Goal: Transaction & Acquisition: Purchase product/service

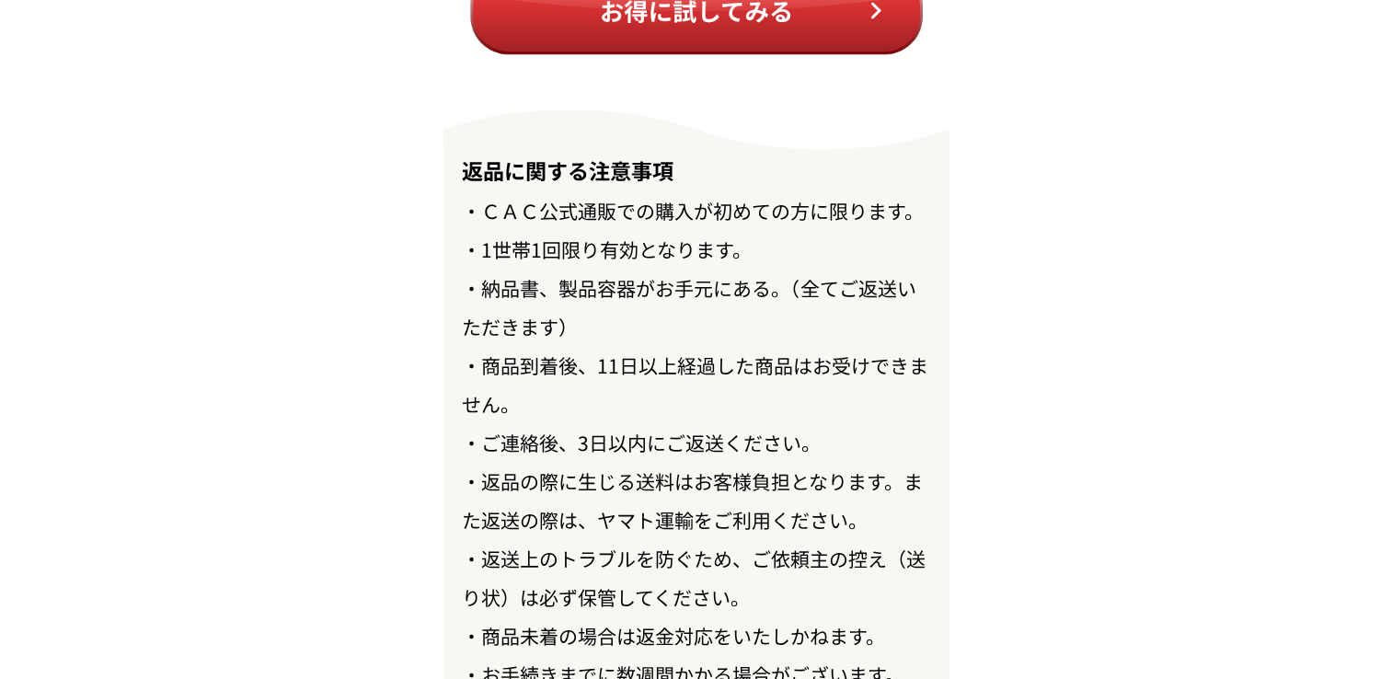
scroll to position [21381, 0]
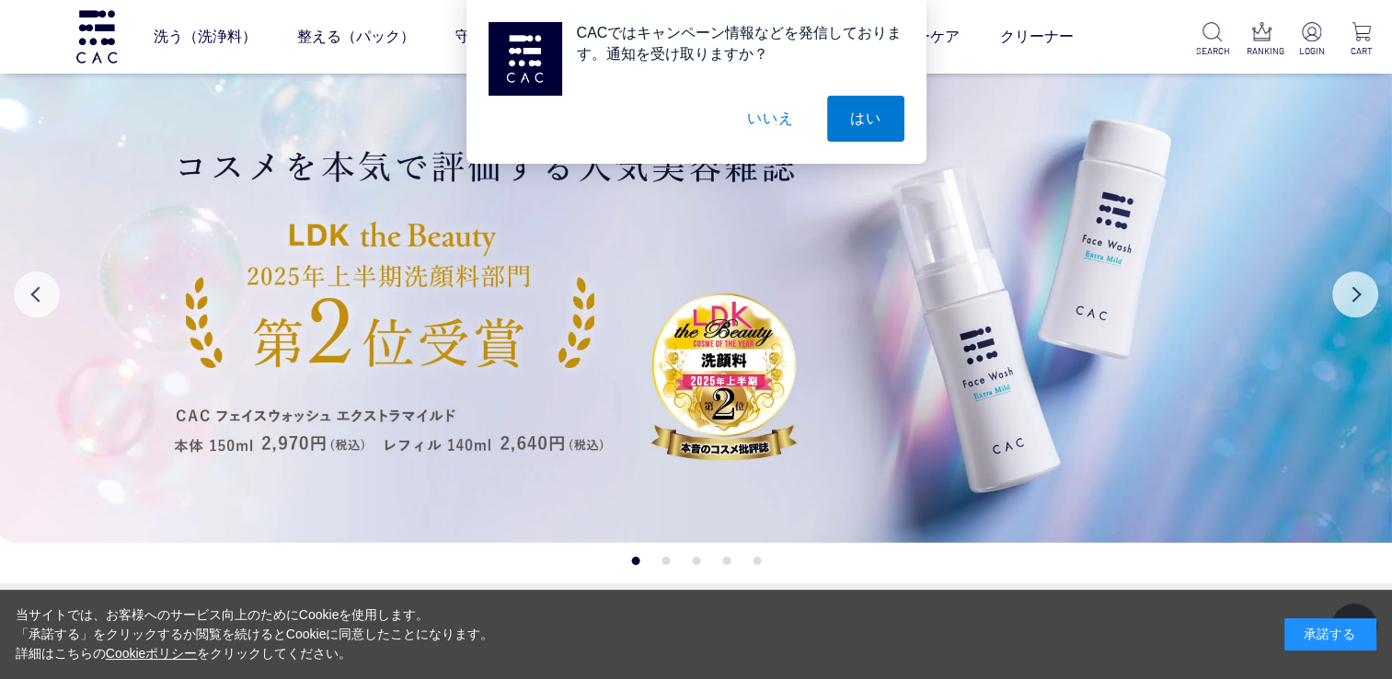
scroll to position [594, 0]
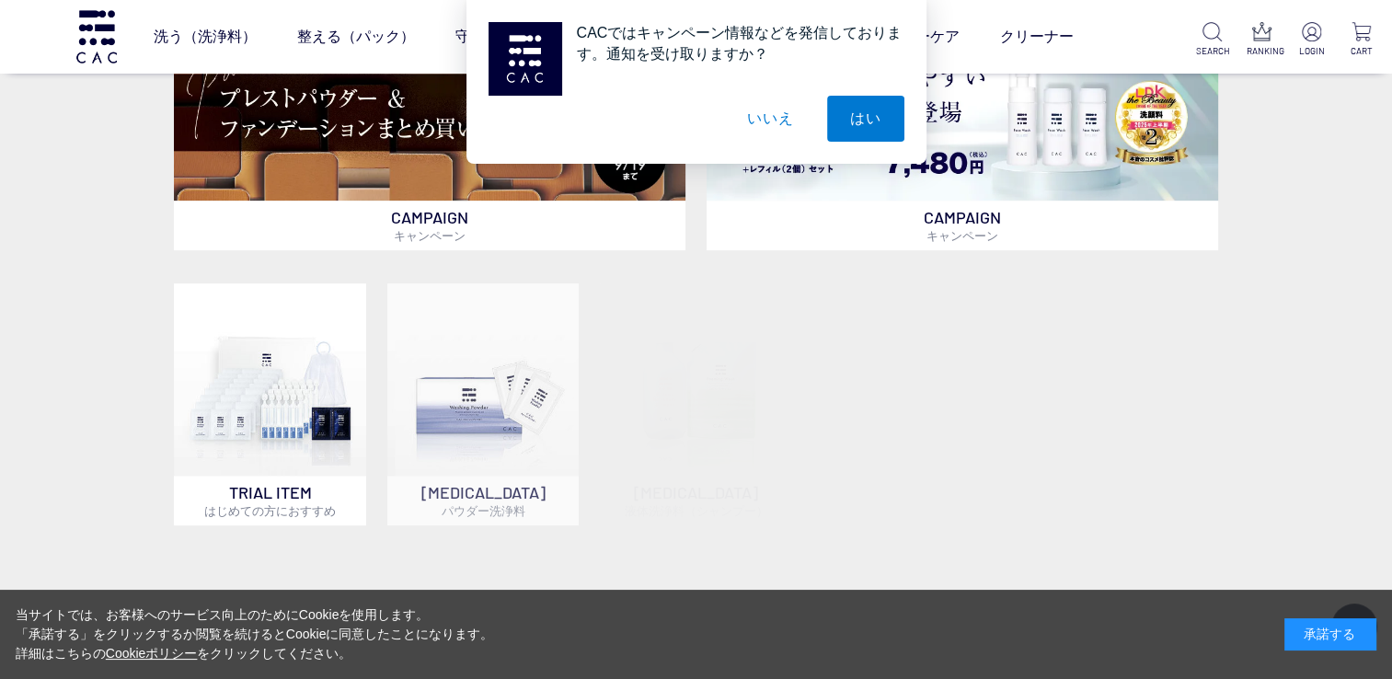
click at [1335, 639] on div "承諾する" at bounding box center [1331, 634] width 92 height 32
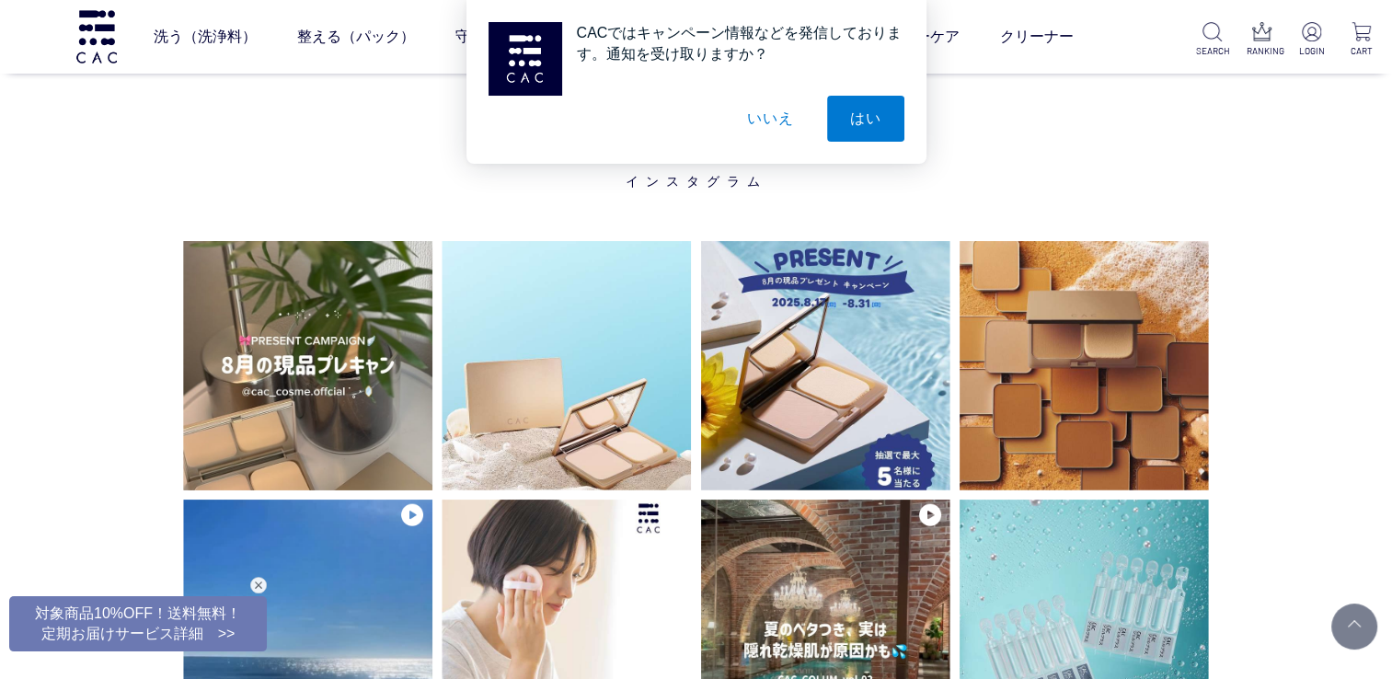
scroll to position [4329, 0]
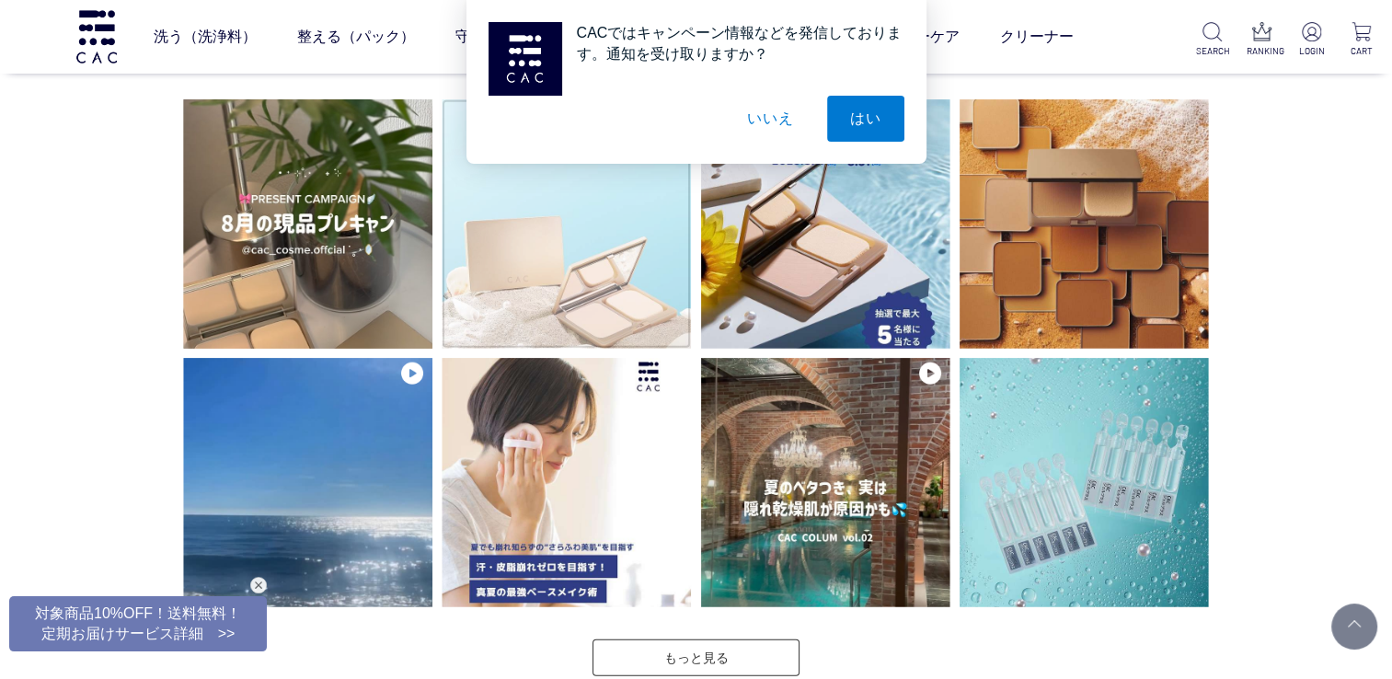
click at [572, 274] on img at bounding box center [566, 223] width 249 height 249
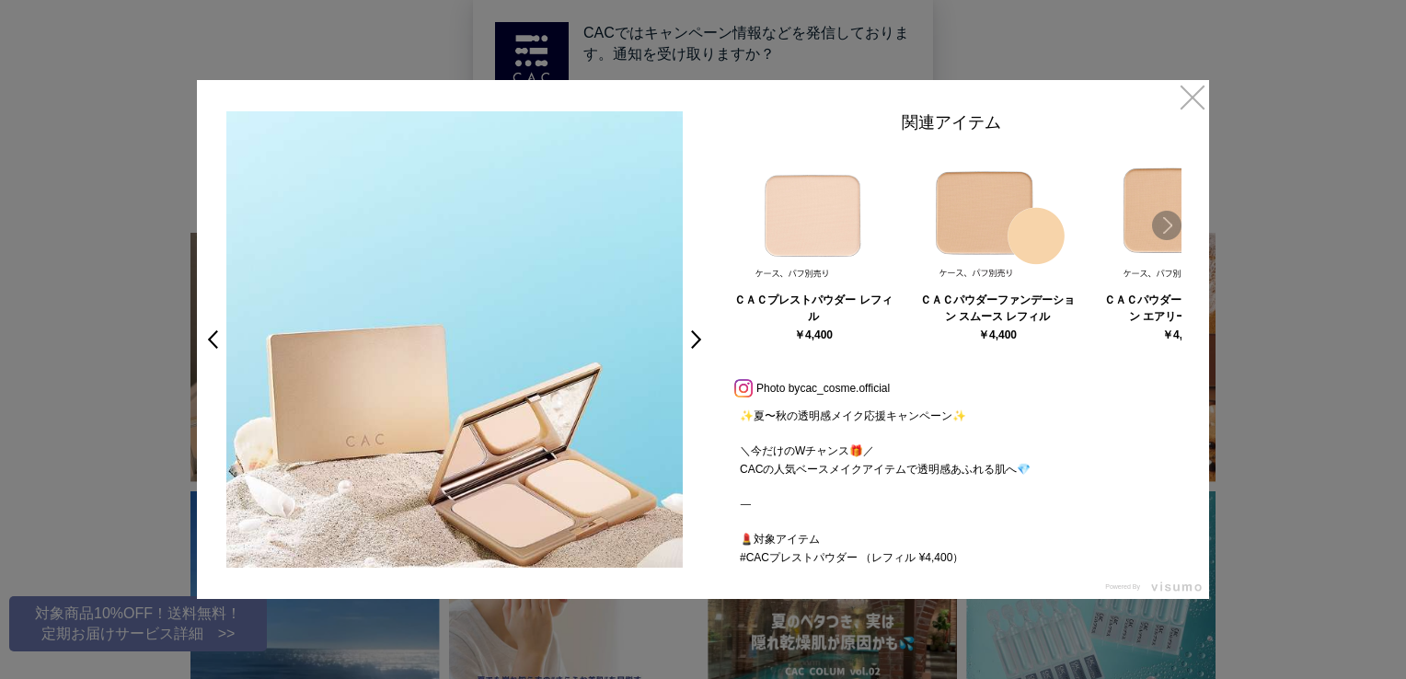
click at [1156, 220] on link "Next" at bounding box center [1166, 225] width 29 height 29
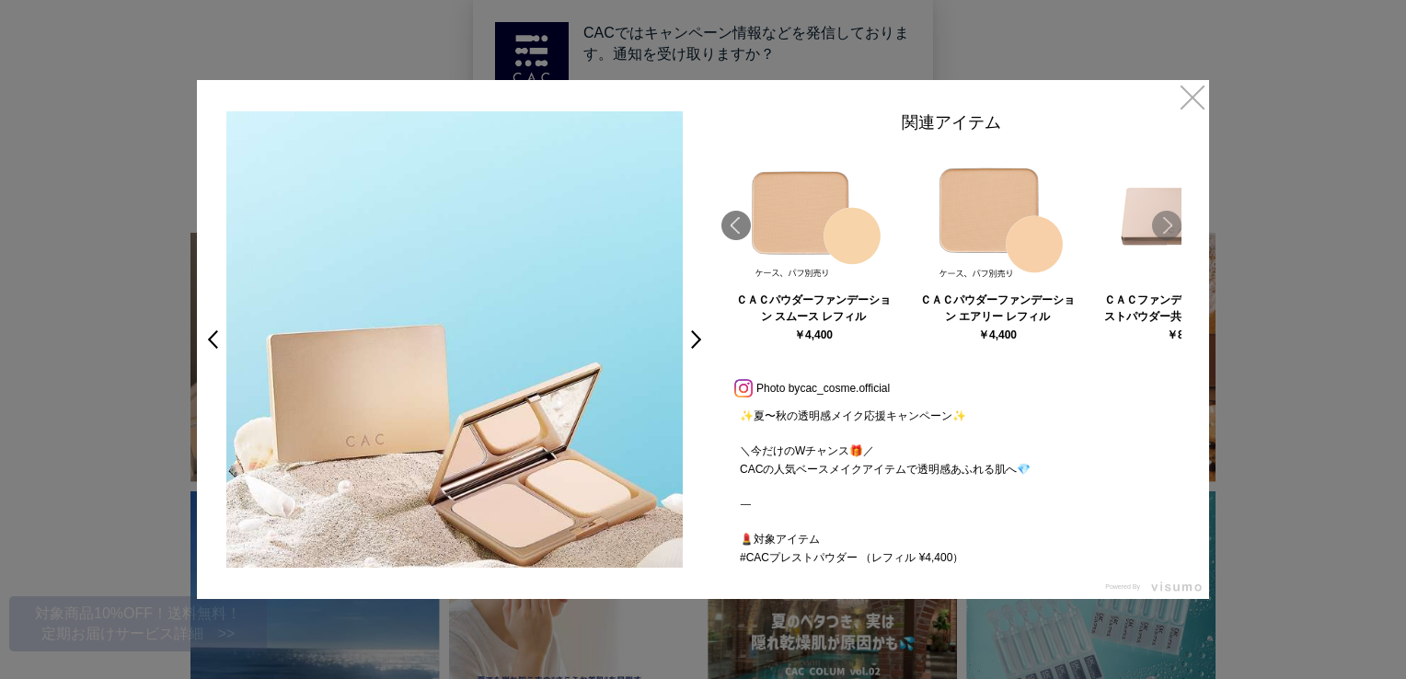
click at [1156, 220] on link "Next" at bounding box center [1166, 225] width 29 height 29
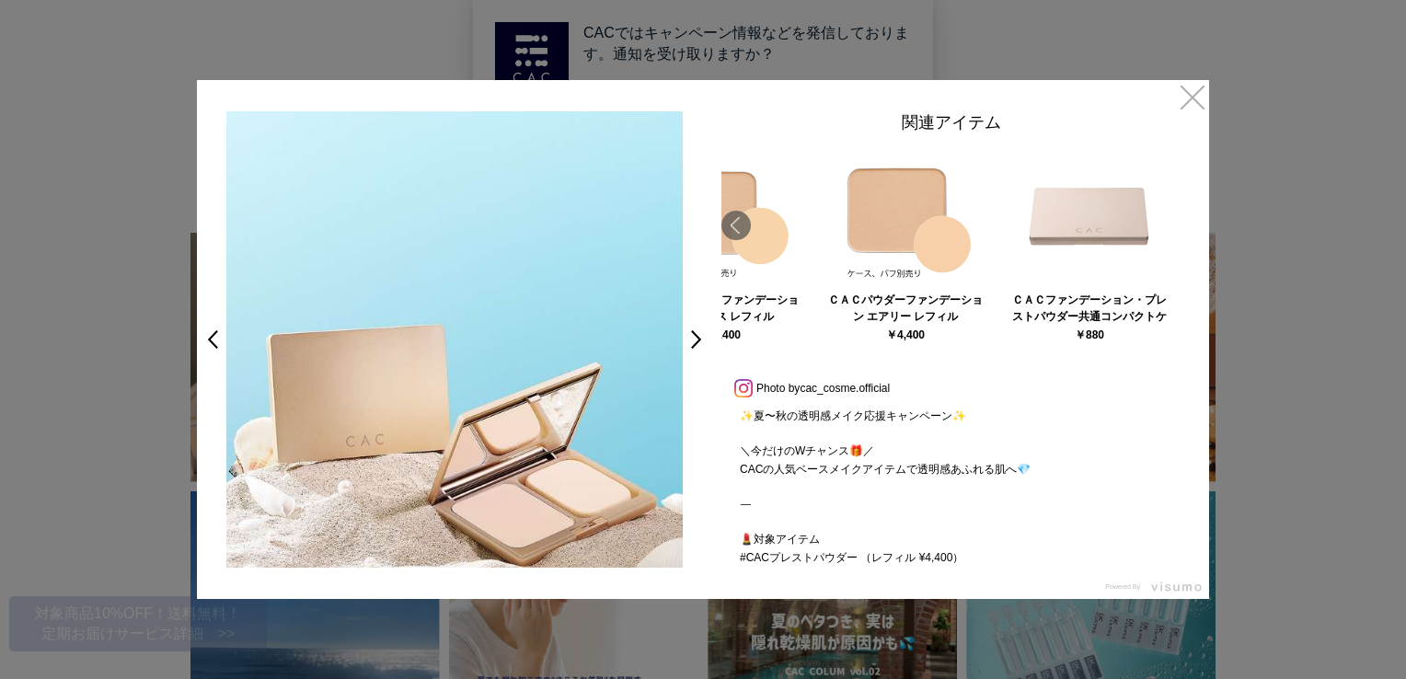
click at [1103, 248] on img at bounding box center [1090, 215] width 138 height 138
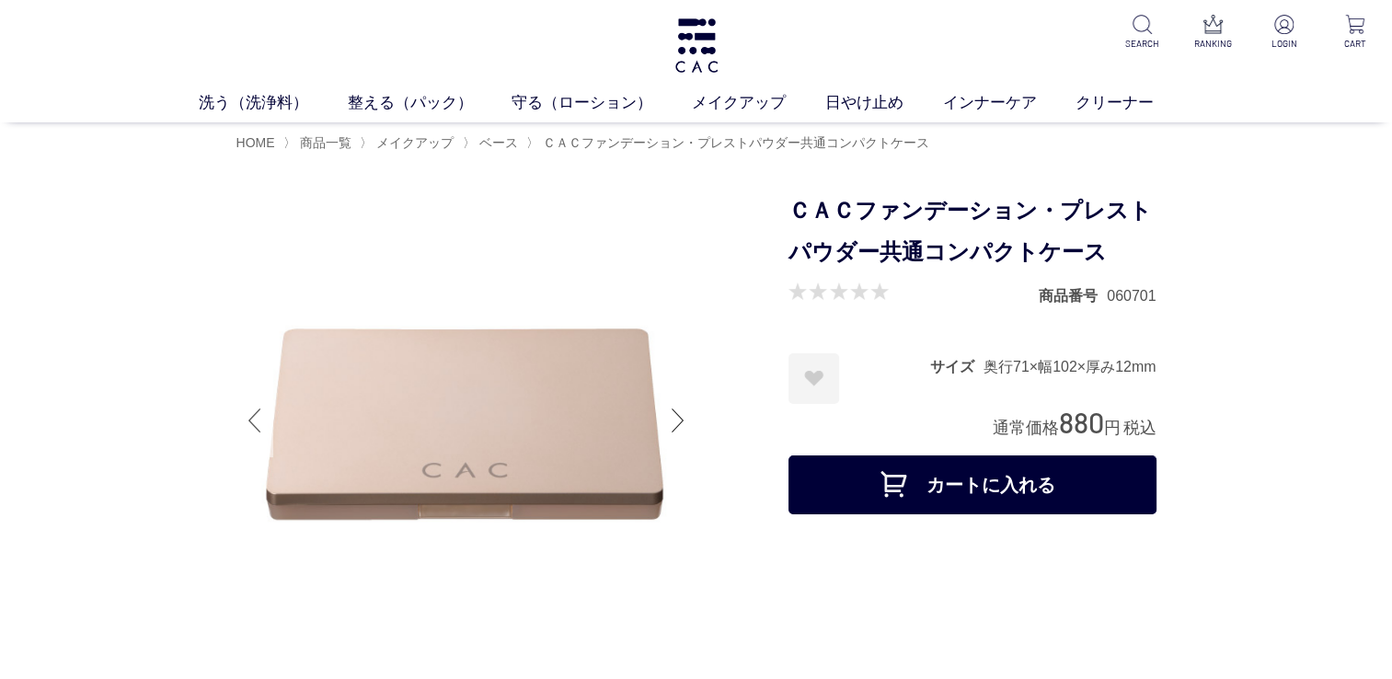
click at [245, 422] on div at bounding box center [255, 421] width 37 height 74
click at [254, 420] on div at bounding box center [255, 421] width 37 height 74
